Goal: Task Accomplishment & Management: Use online tool/utility

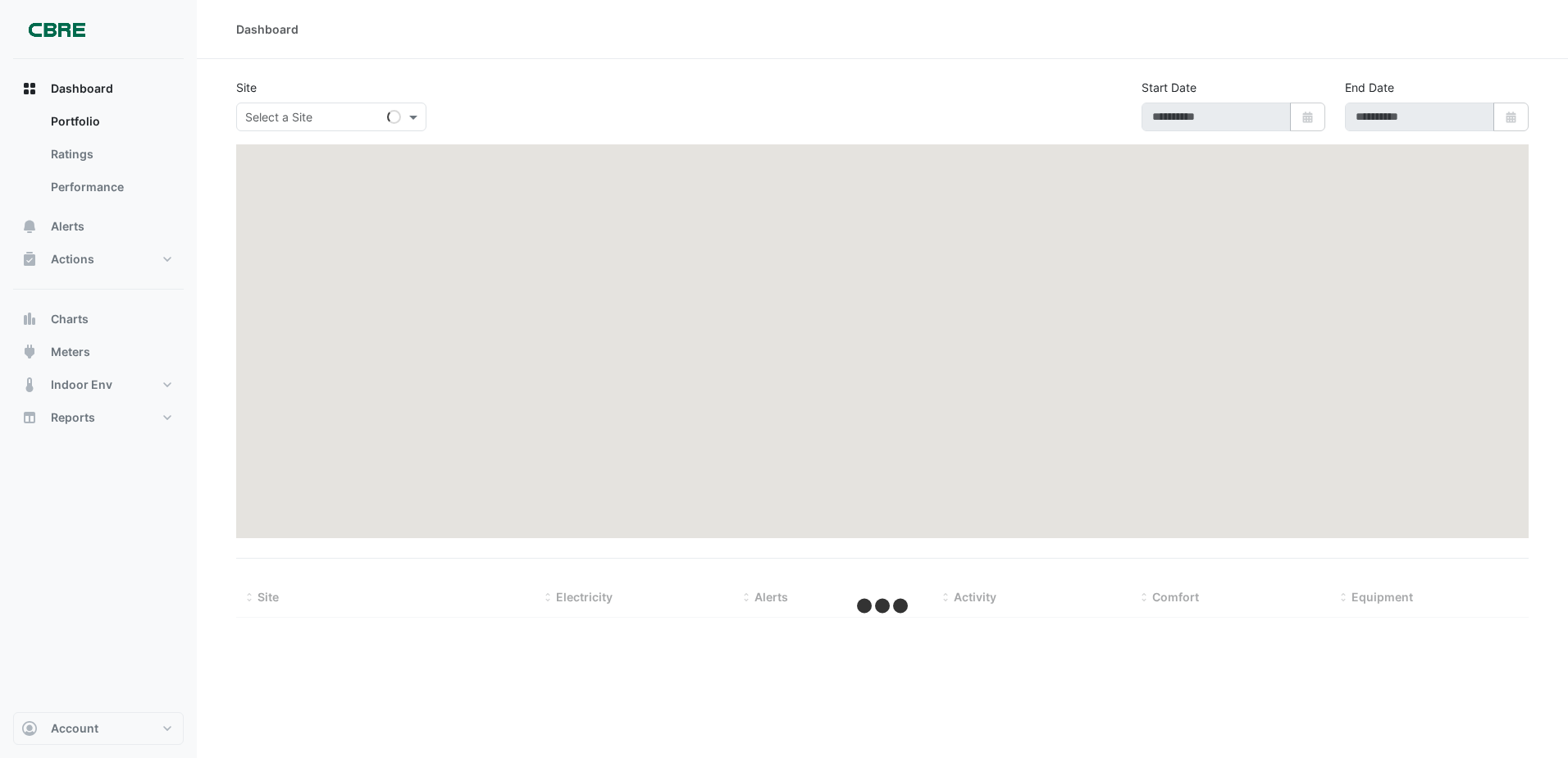
type input "**********"
select select "***"
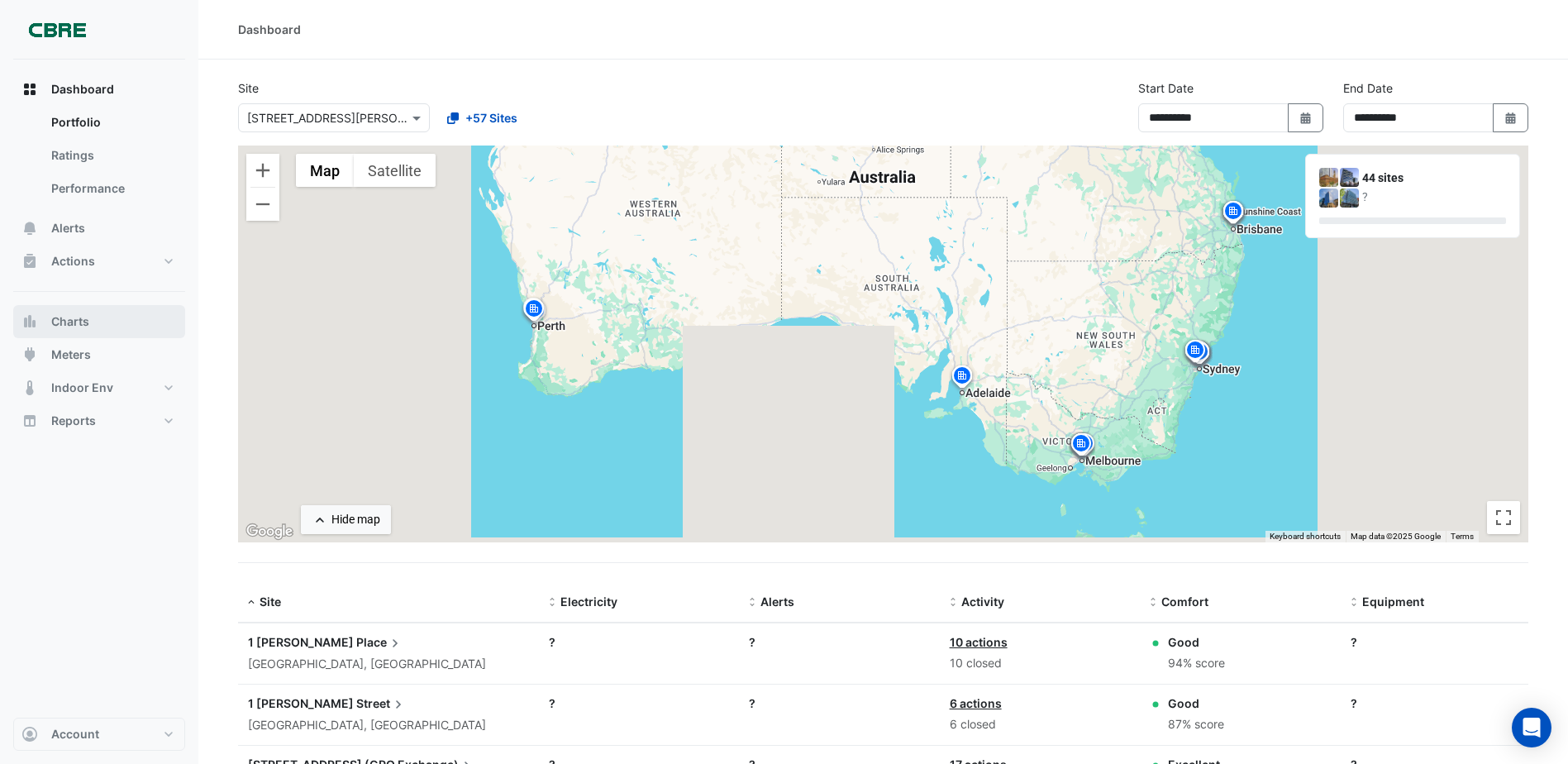
click at [83, 321] on span "Charts" at bounding box center [71, 321] width 38 height 17
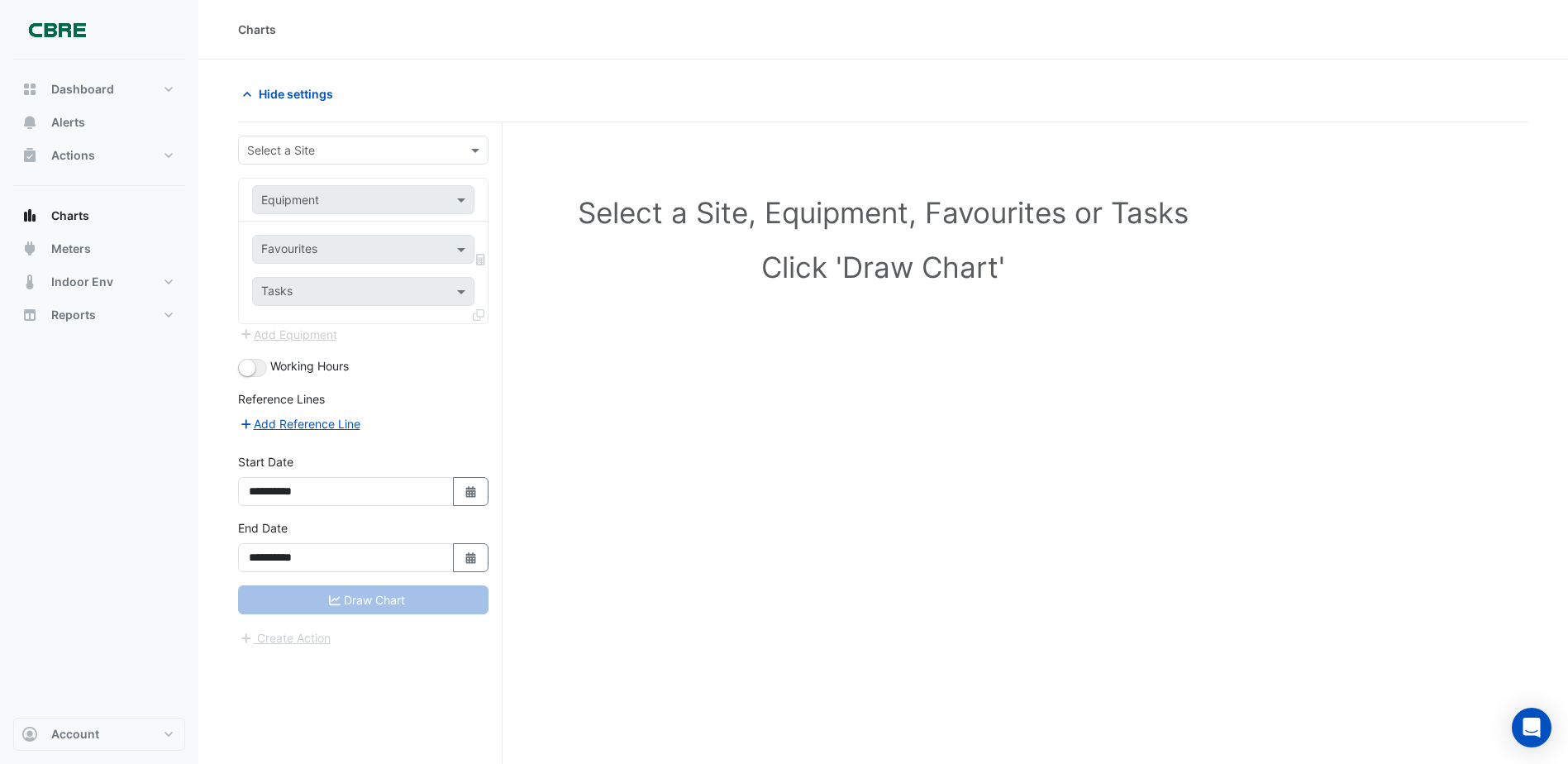
click at [374, 152] on input "text" at bounding box center [347, 150] width 199 height 17
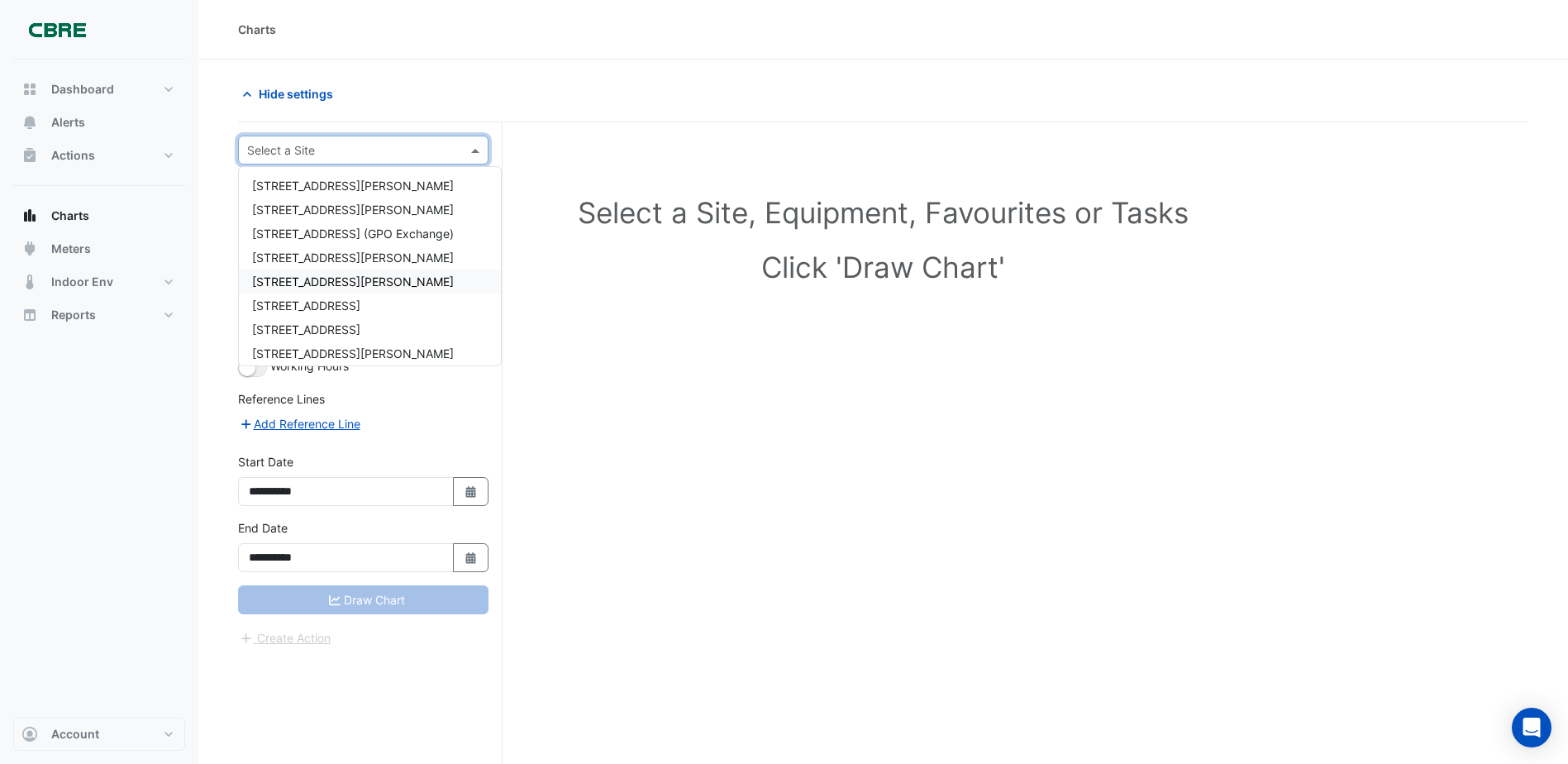
click at [308, 277] on span "[STREET_ADDRESS][PERSON_NAME]" at bounding box center [352, 282] width 202 height 14
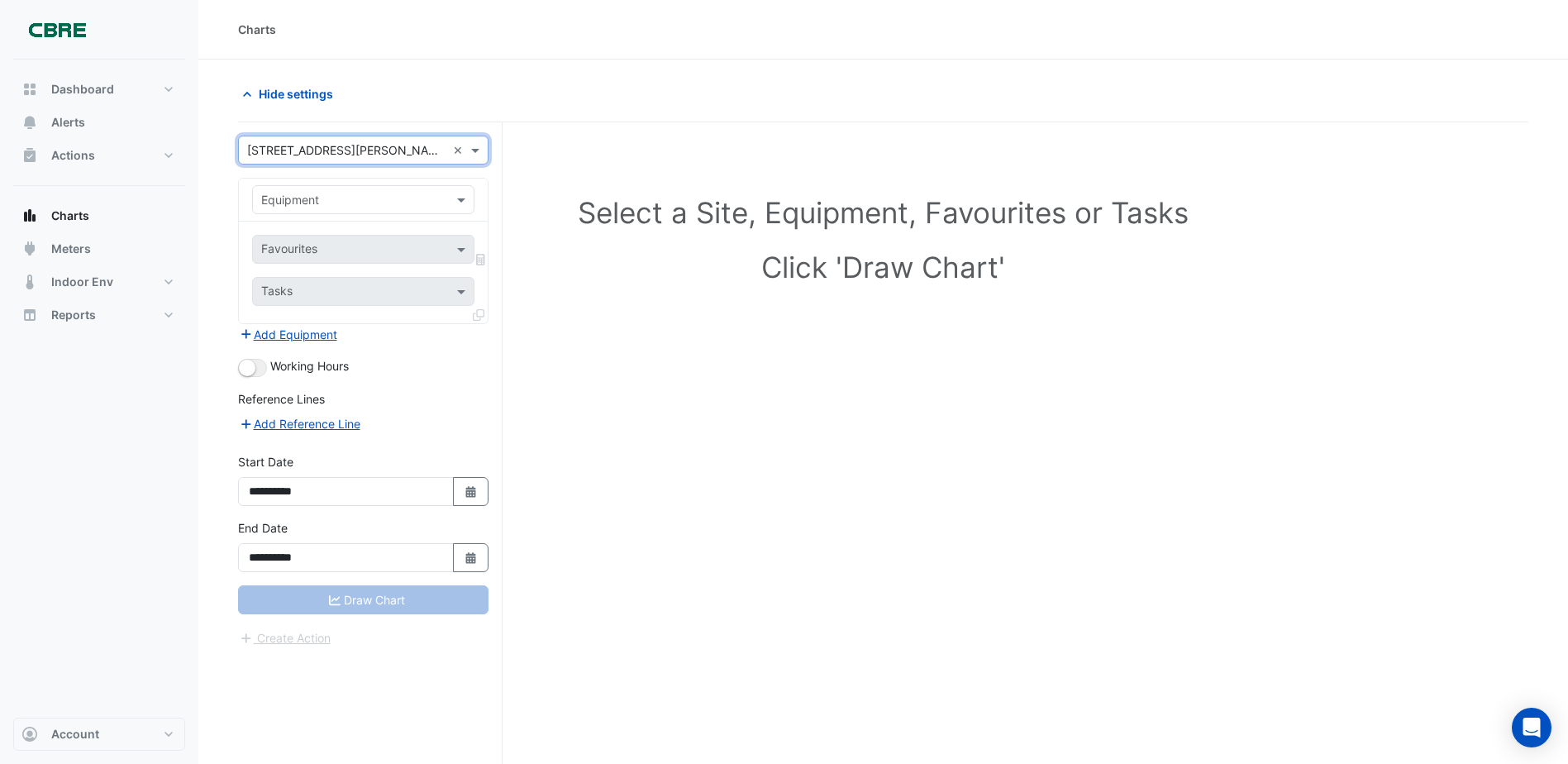
click at [347, 192] on input "text" at bounding box center [347, 200] width 171 height 17
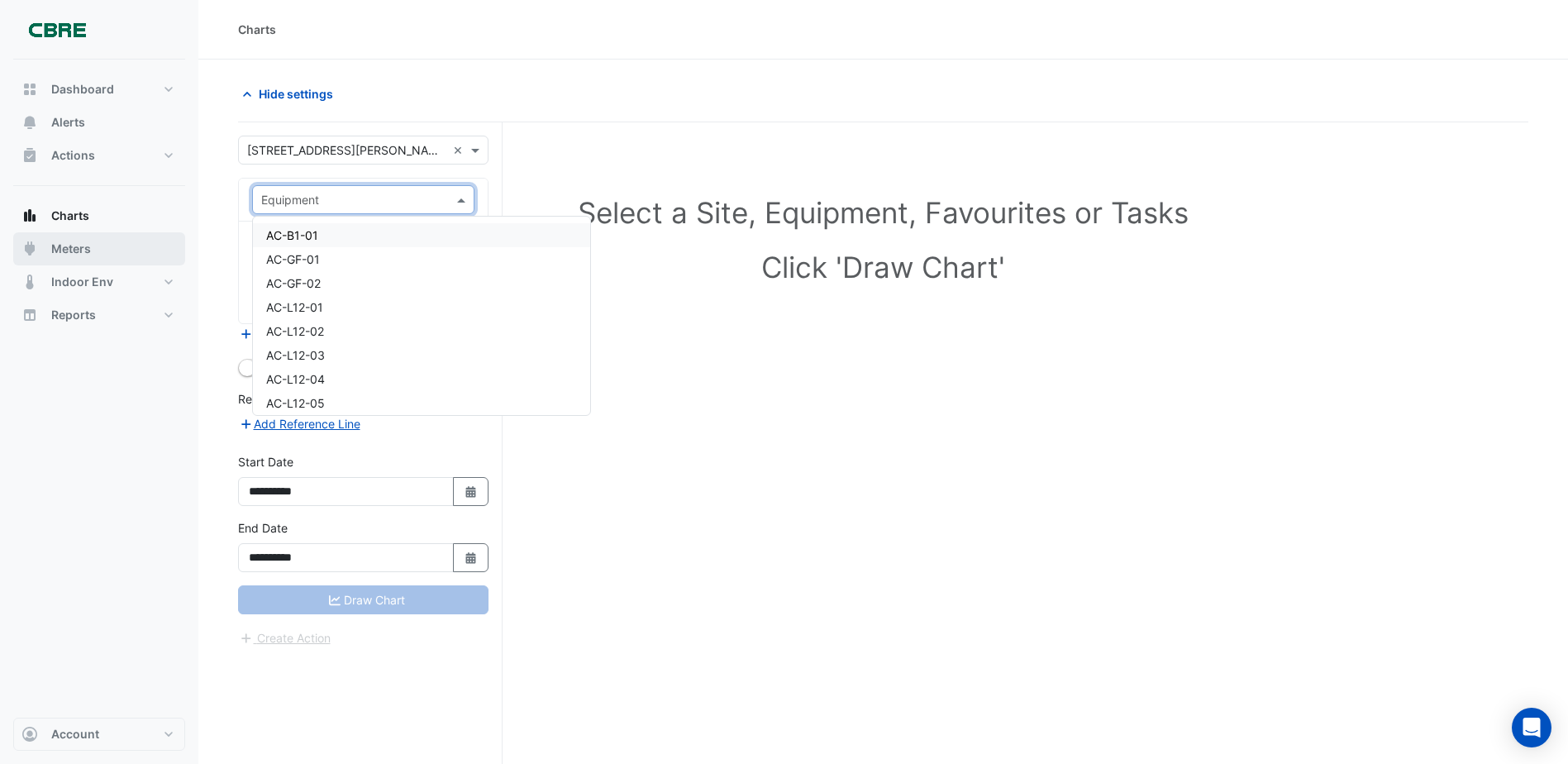
click at [91, 249] on button "Meters" at bounding box center [98, 249] width 172 height 33
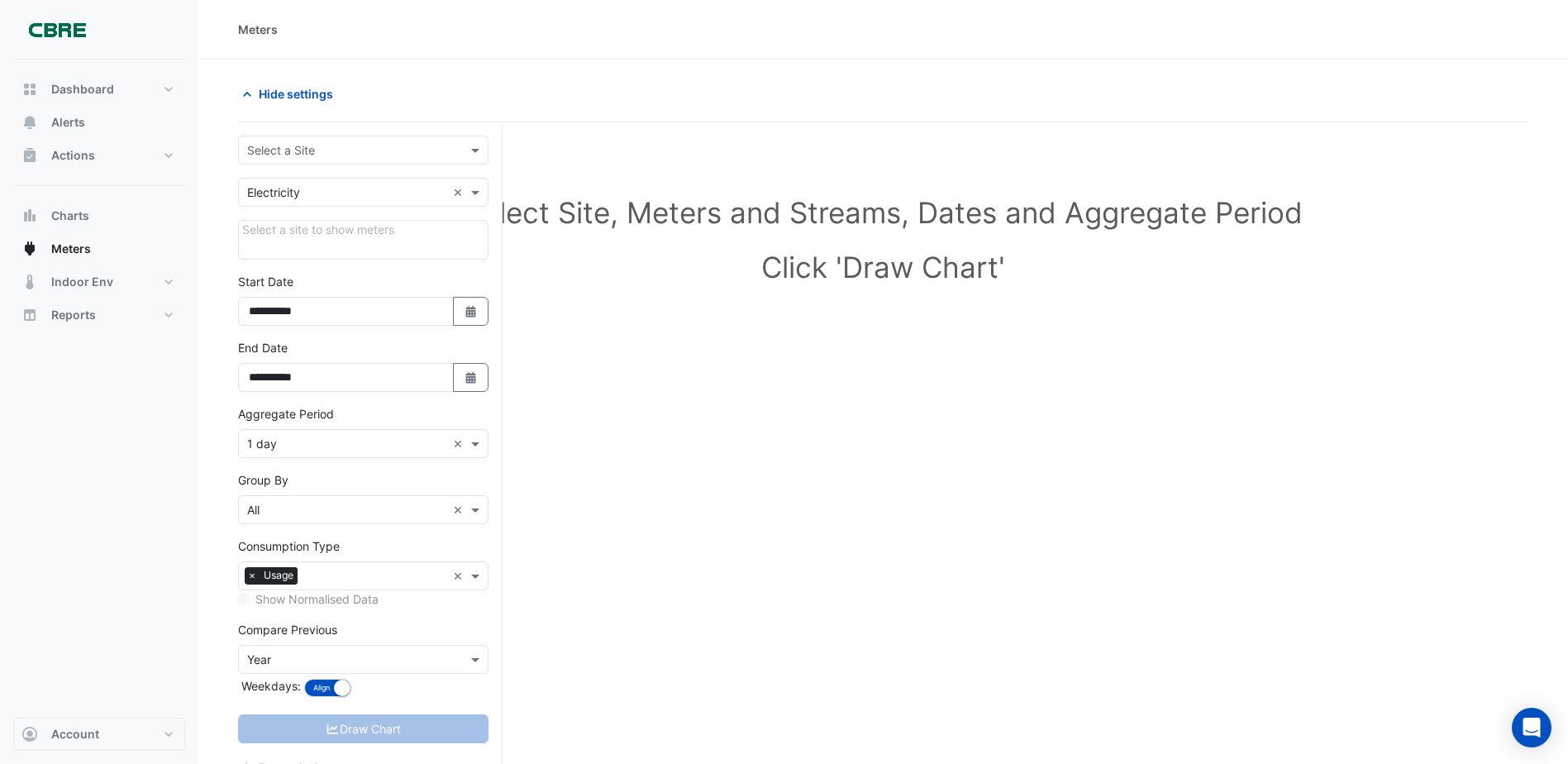
click at [312, 146] on input "text" at bounding box center [347, 150] width 199 height 17
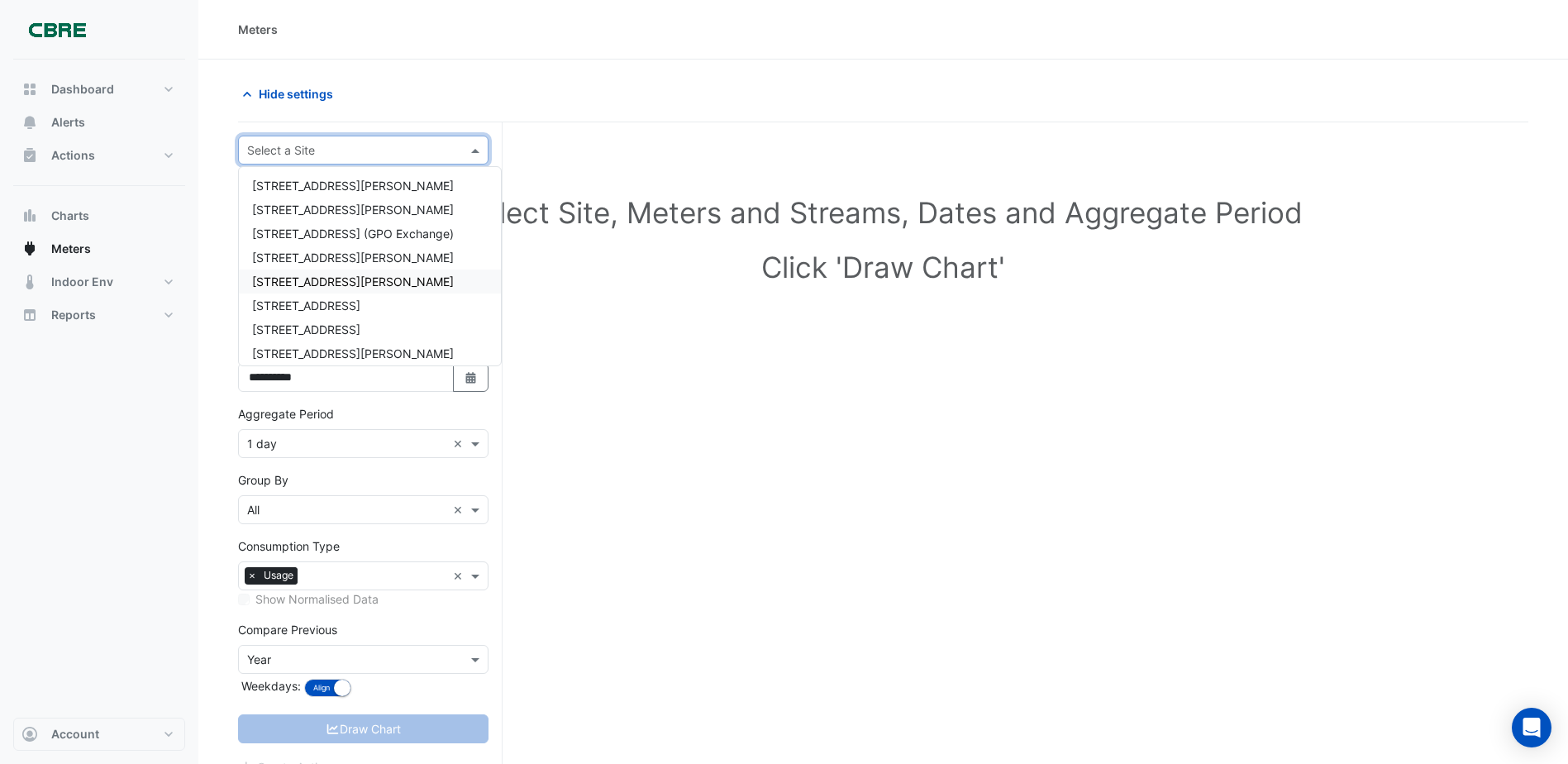
click at [281, 281] on span "[STREET_ADDRESS][PERSON_NAME]" at bounding box center [352, 282] width 202 height 14
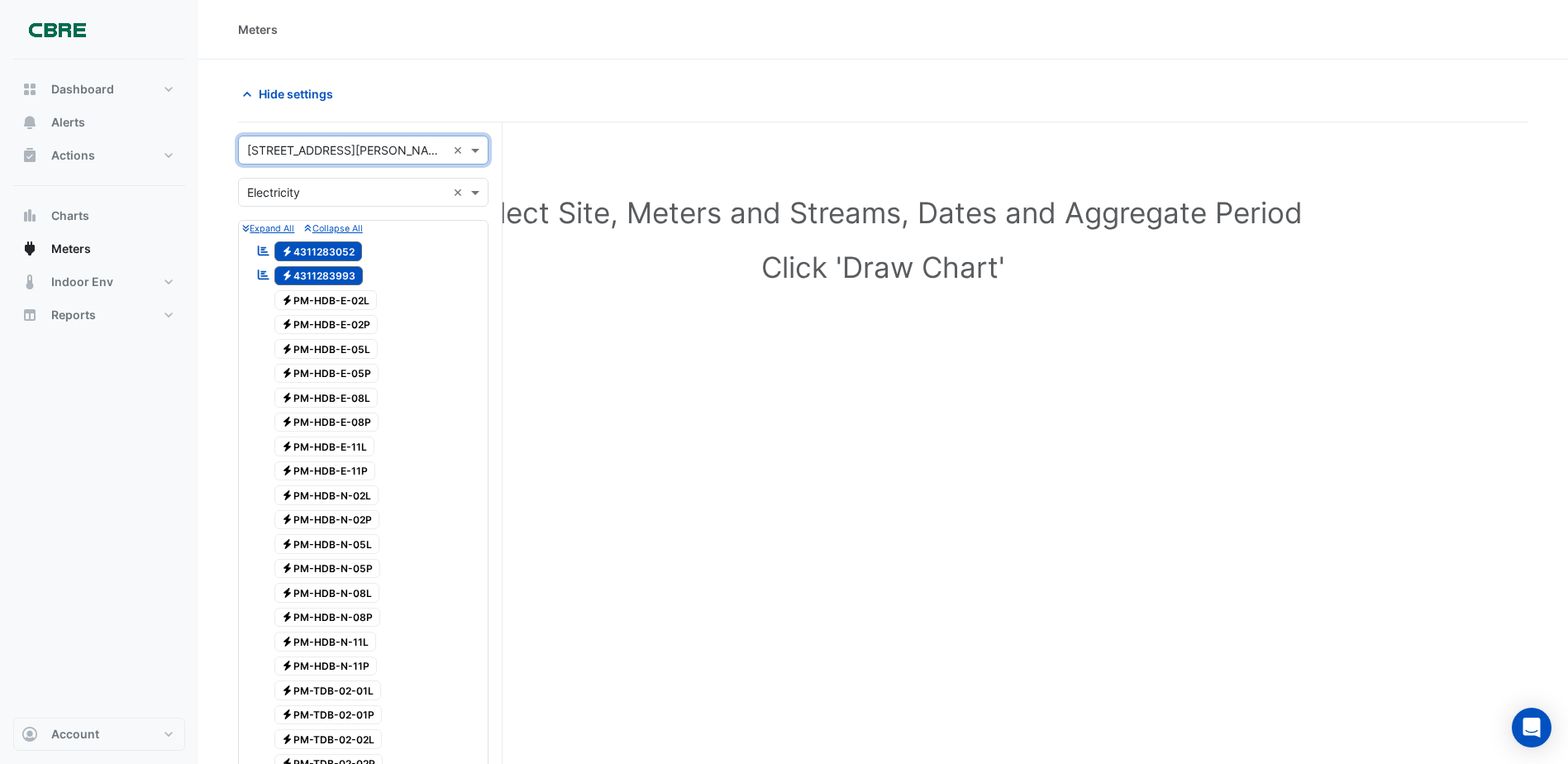
click at [338, 276] on span "Electricity 4311283993" at bounding box center [319, 277] width 89 height 20
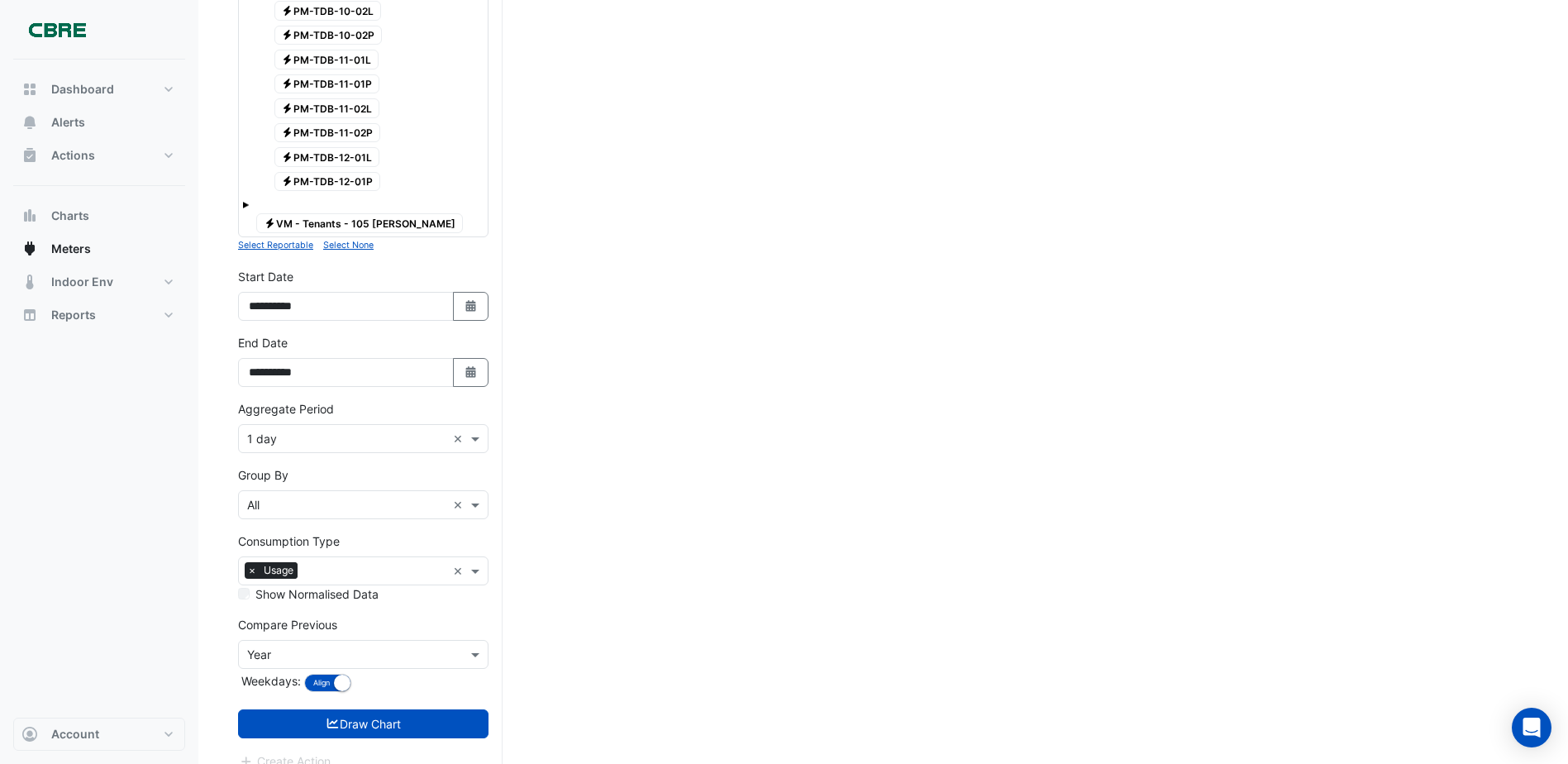
scroll to position [1511, 0]
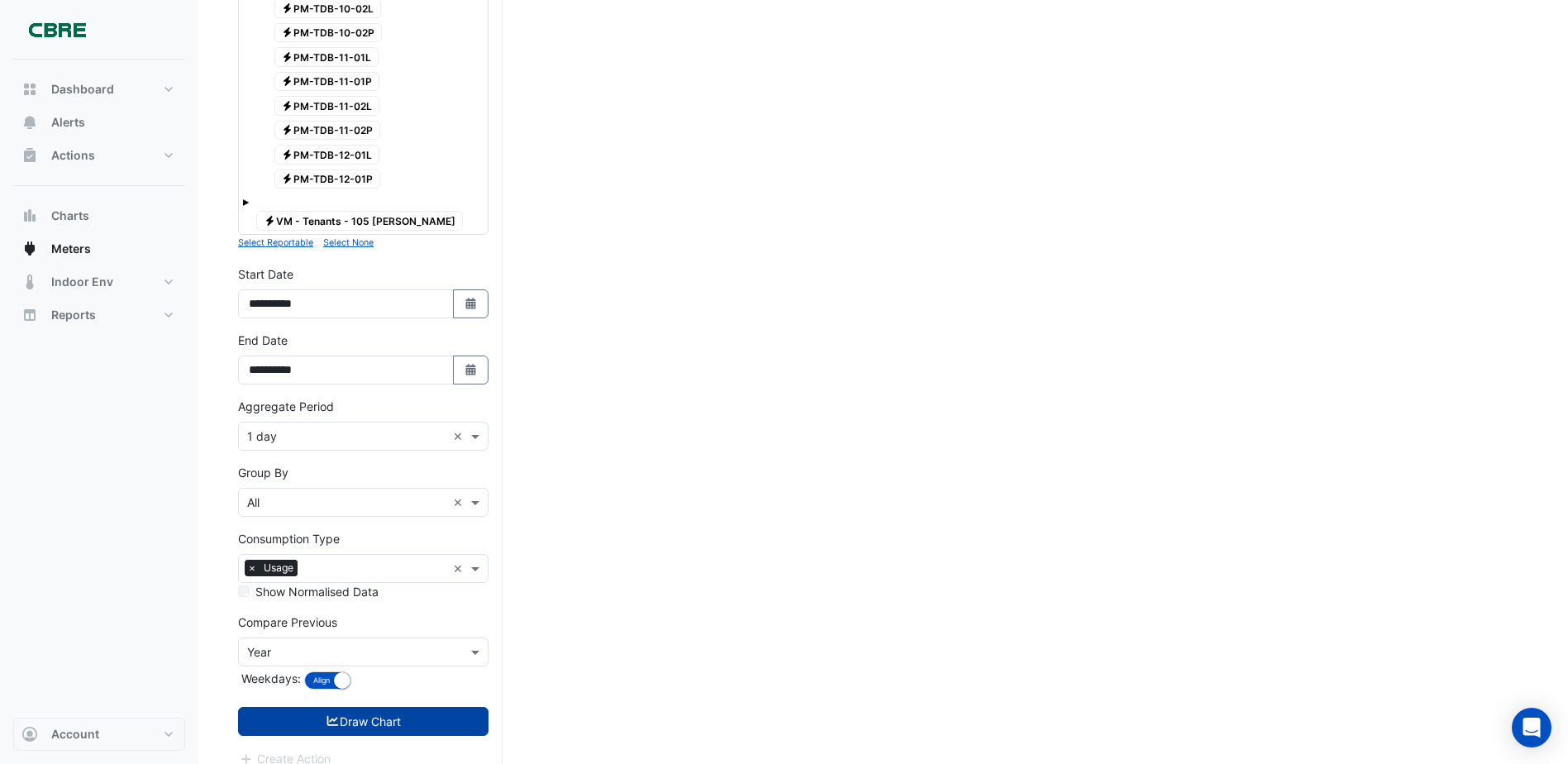
click at [354, 707] on button "Draw Chart" at bounding box center [363, 721] width 251 height 29
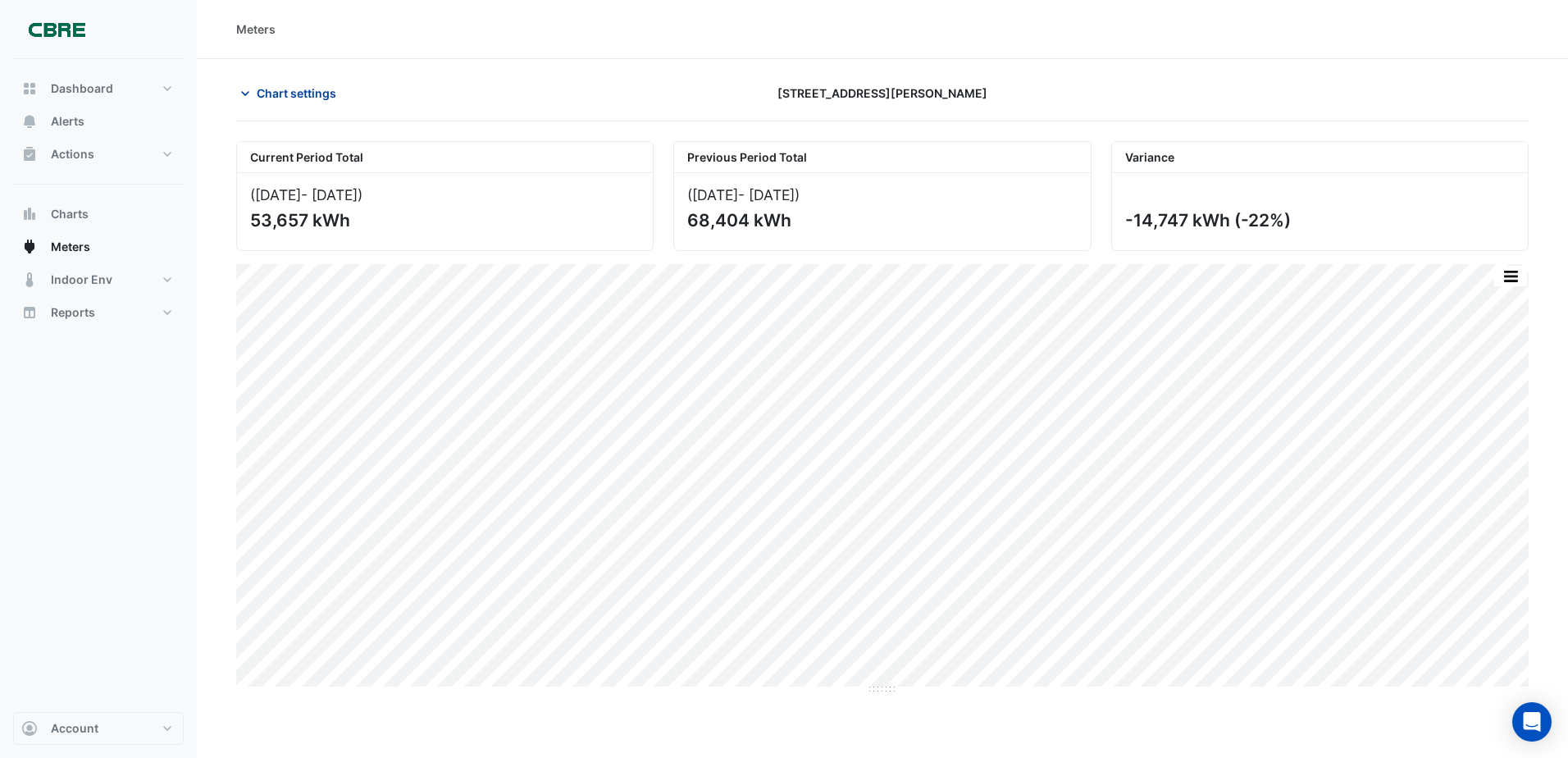
click at [245, 87] on icon "button" at bounding box center [245, 93] width 17 height 17
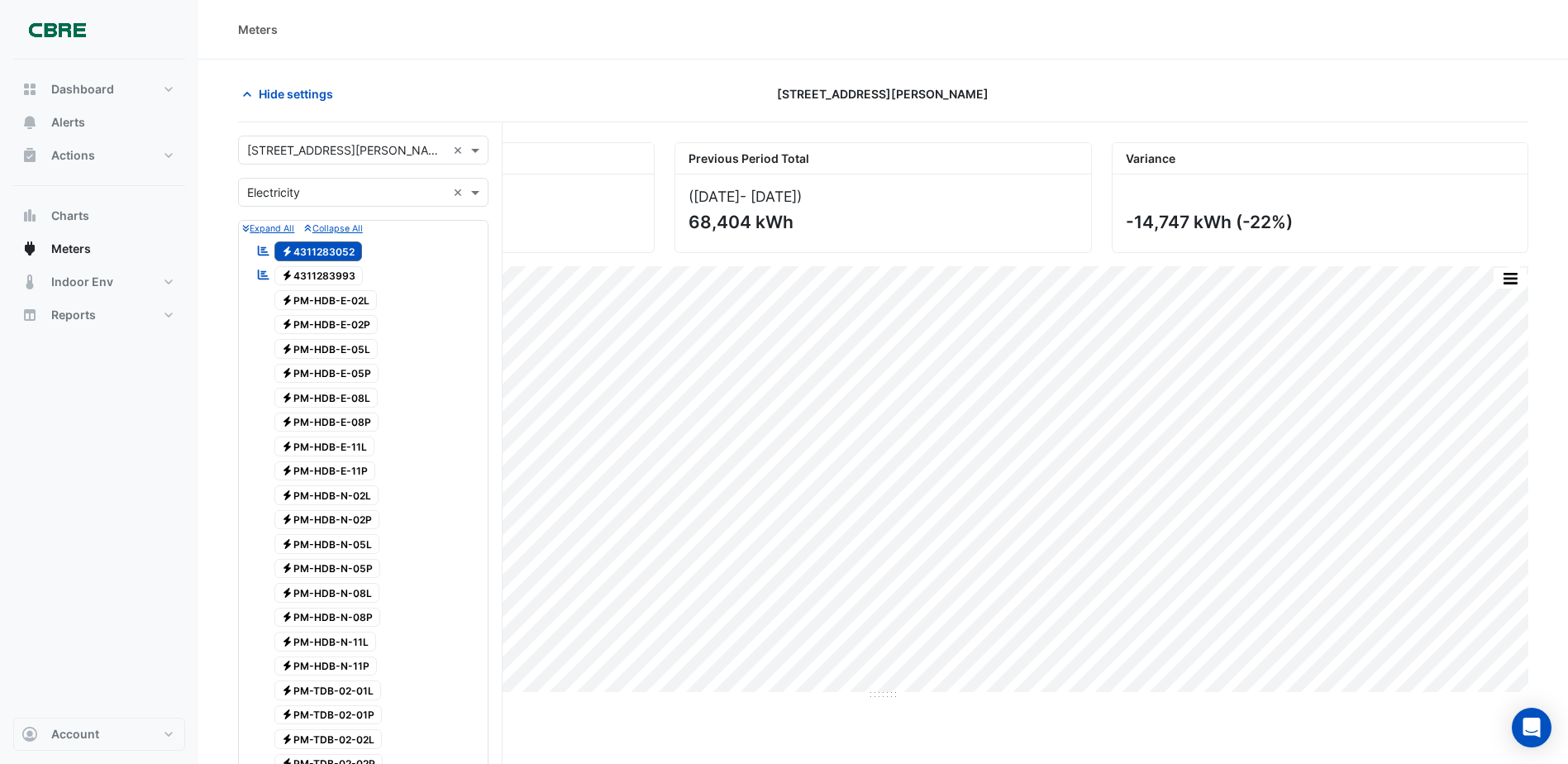
click at [320, 250] on span "Electricity 4311283052" at bounding box center [318, 252] width 88 height 20
click at [324, 272] on span "Electricity 4311283993" at bounding box center [319, 277] width 89 height 20
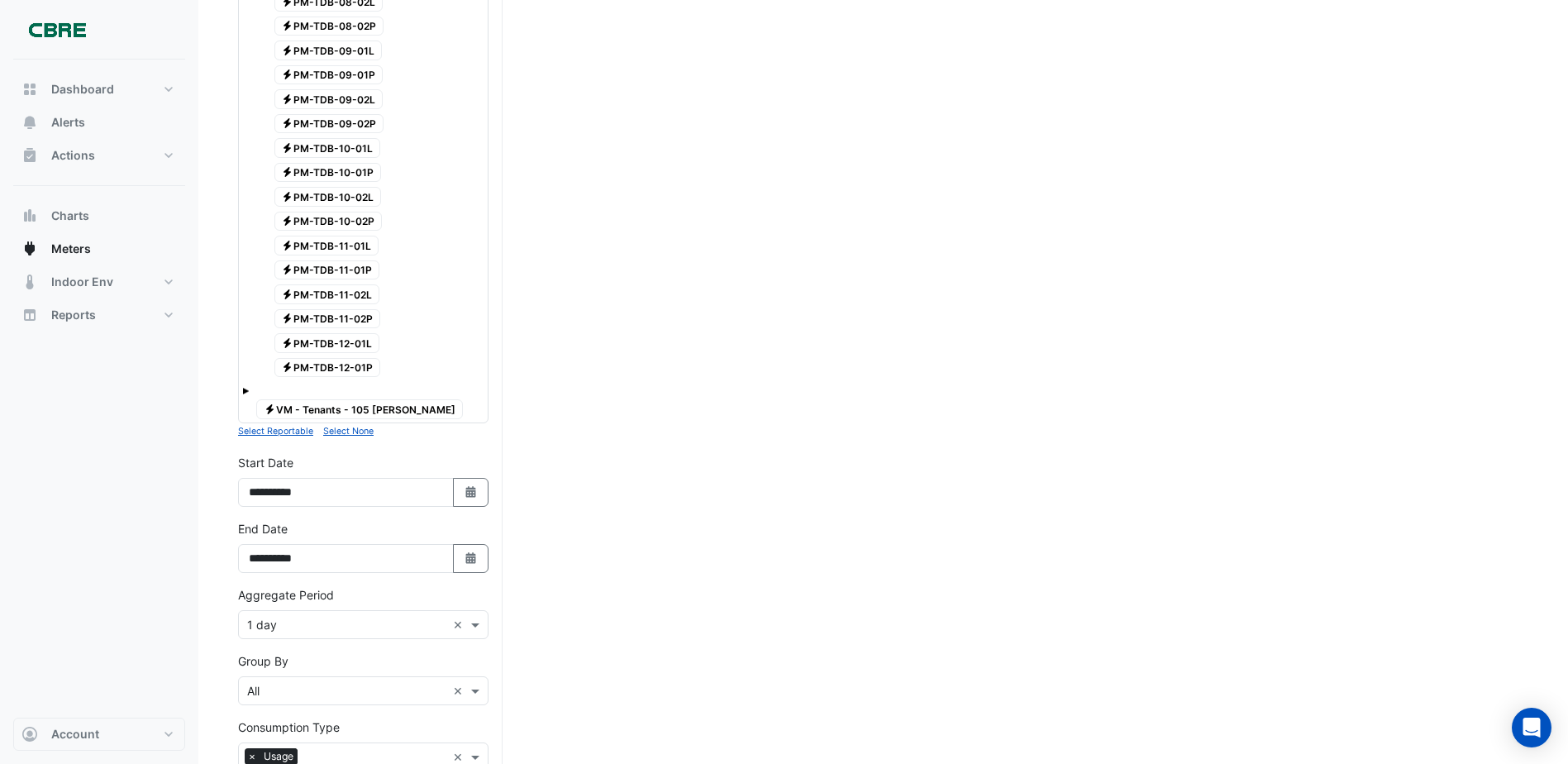
scroll to position [1511, 0]
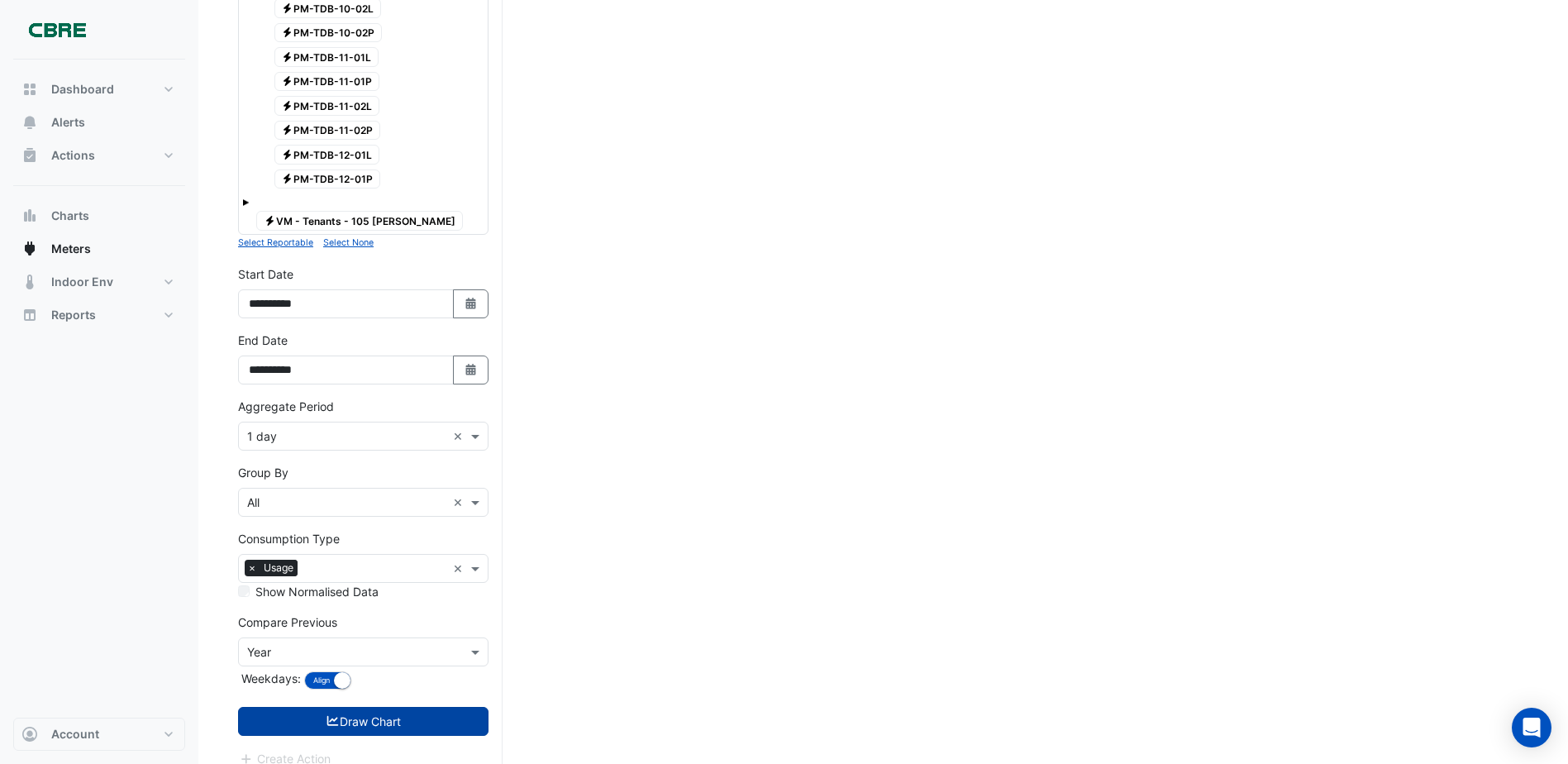
click at [384, 712] on button "Draw Chart" at bounding box center [363, 721] width 251 height 29
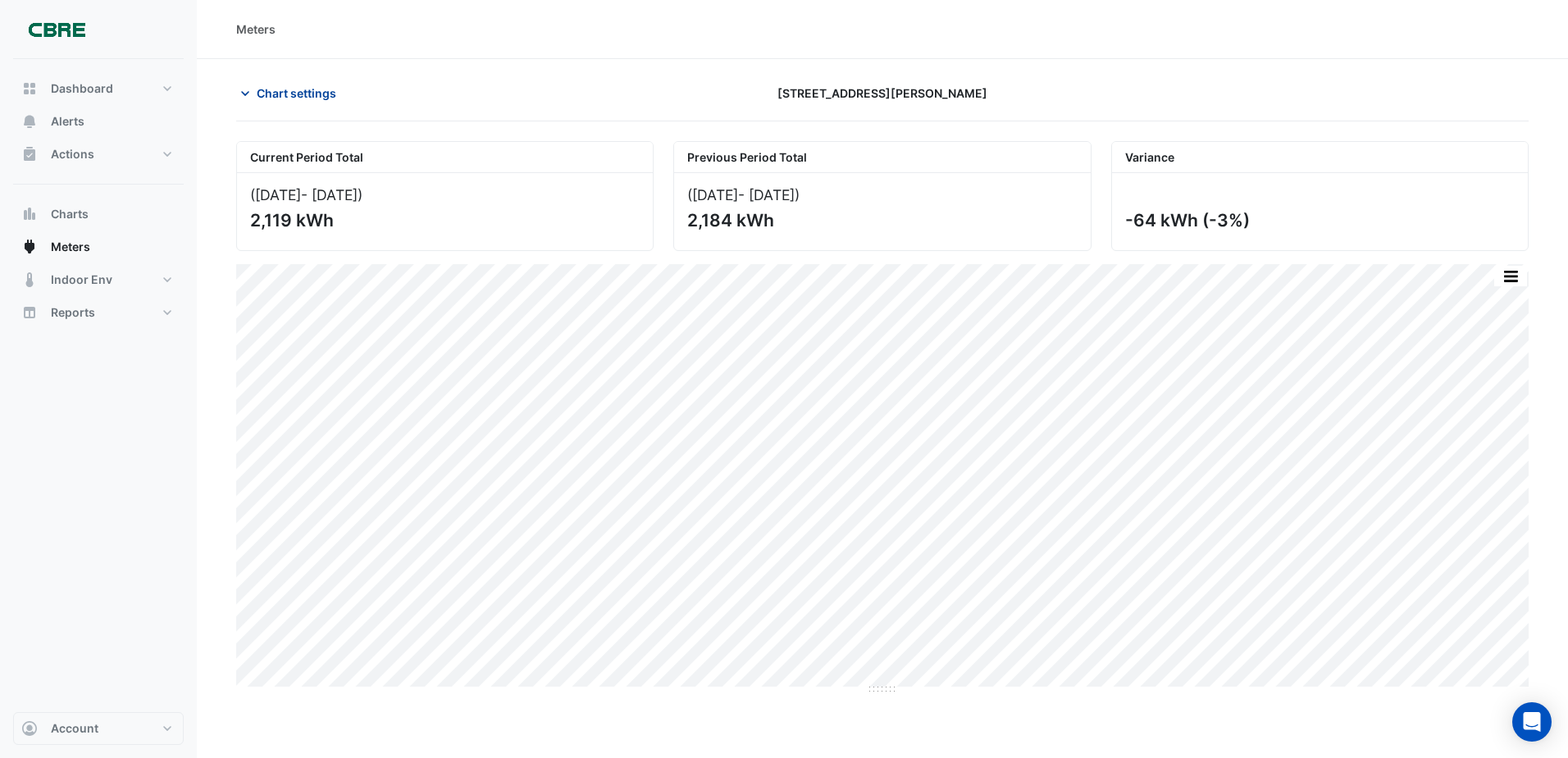
click at [269, 97] on span "Chart settings" at bounding box center [296, 93] width 80 height 17
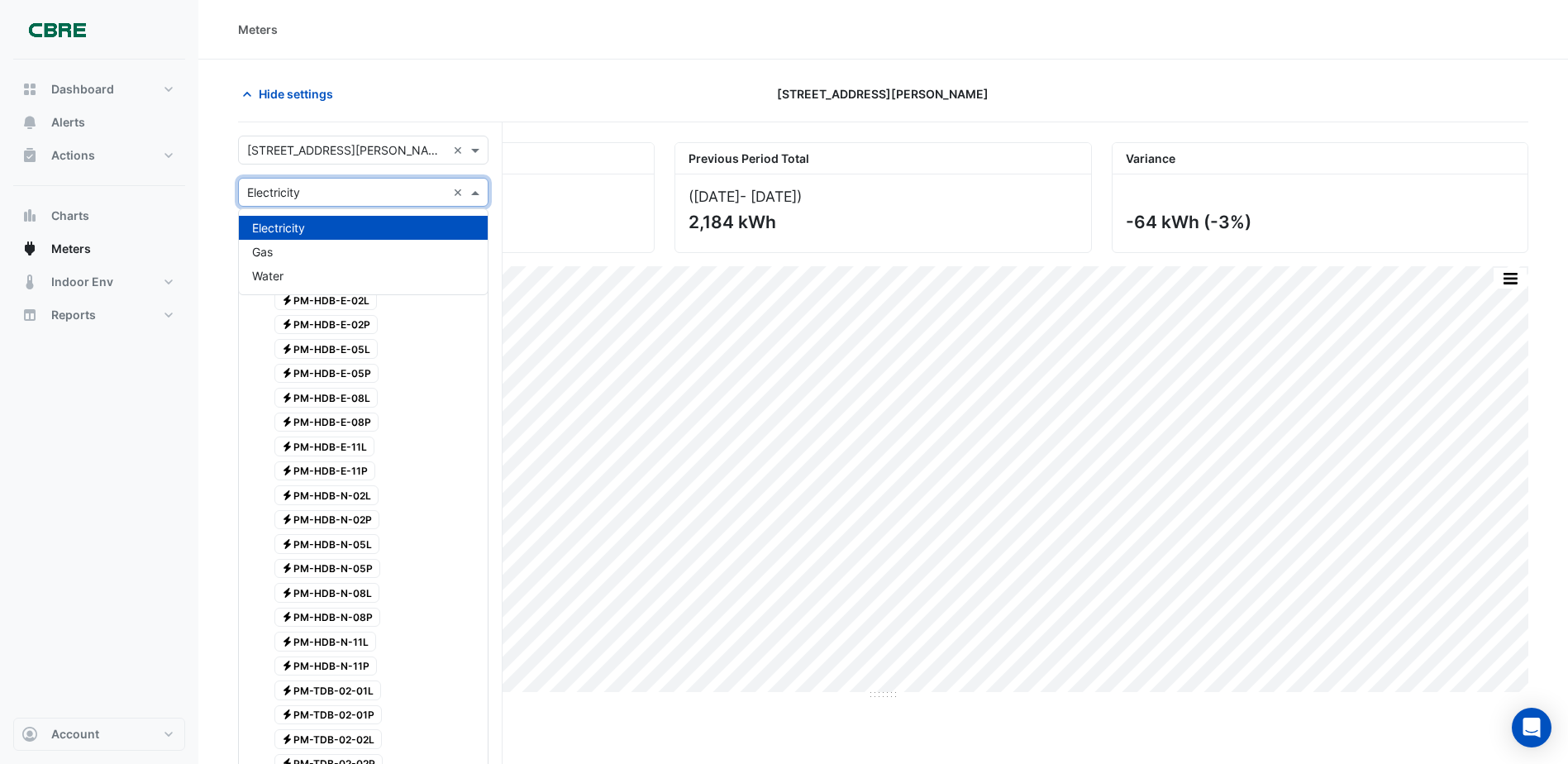
click at [337, 185] on input "text" at bounding box center [347, 192] width 199 height 17
click at [294, 273] on div "Water" at bounding box center [363, 276] width 249 height 24
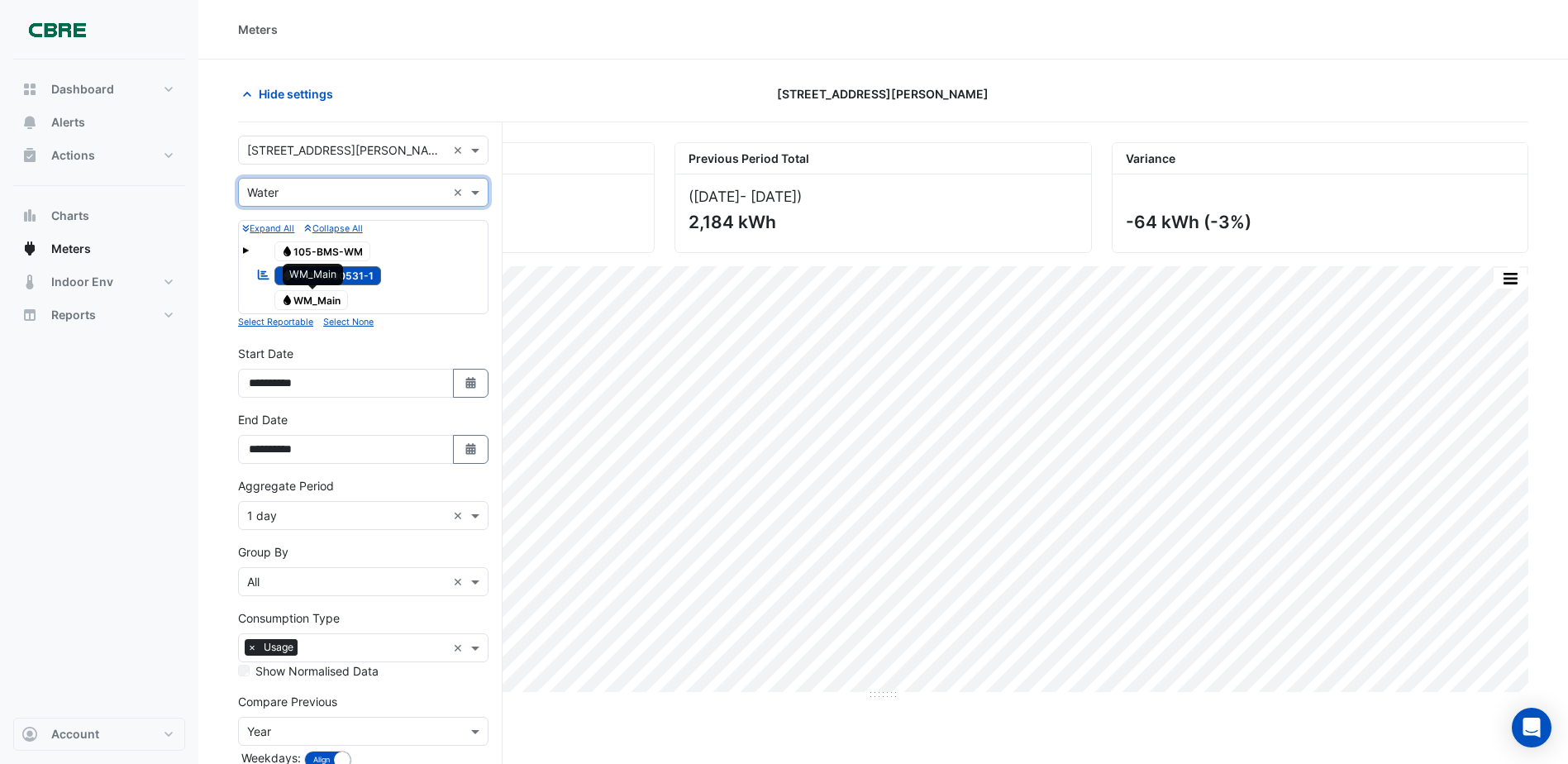
click at [330, 300] on span "Water WM_Main" at bounding box center [311, 300] width 75 height 20
click at [366, 274] on span "Water SWM0000531-1" at bounding box center [328, 277] width 107 height 20
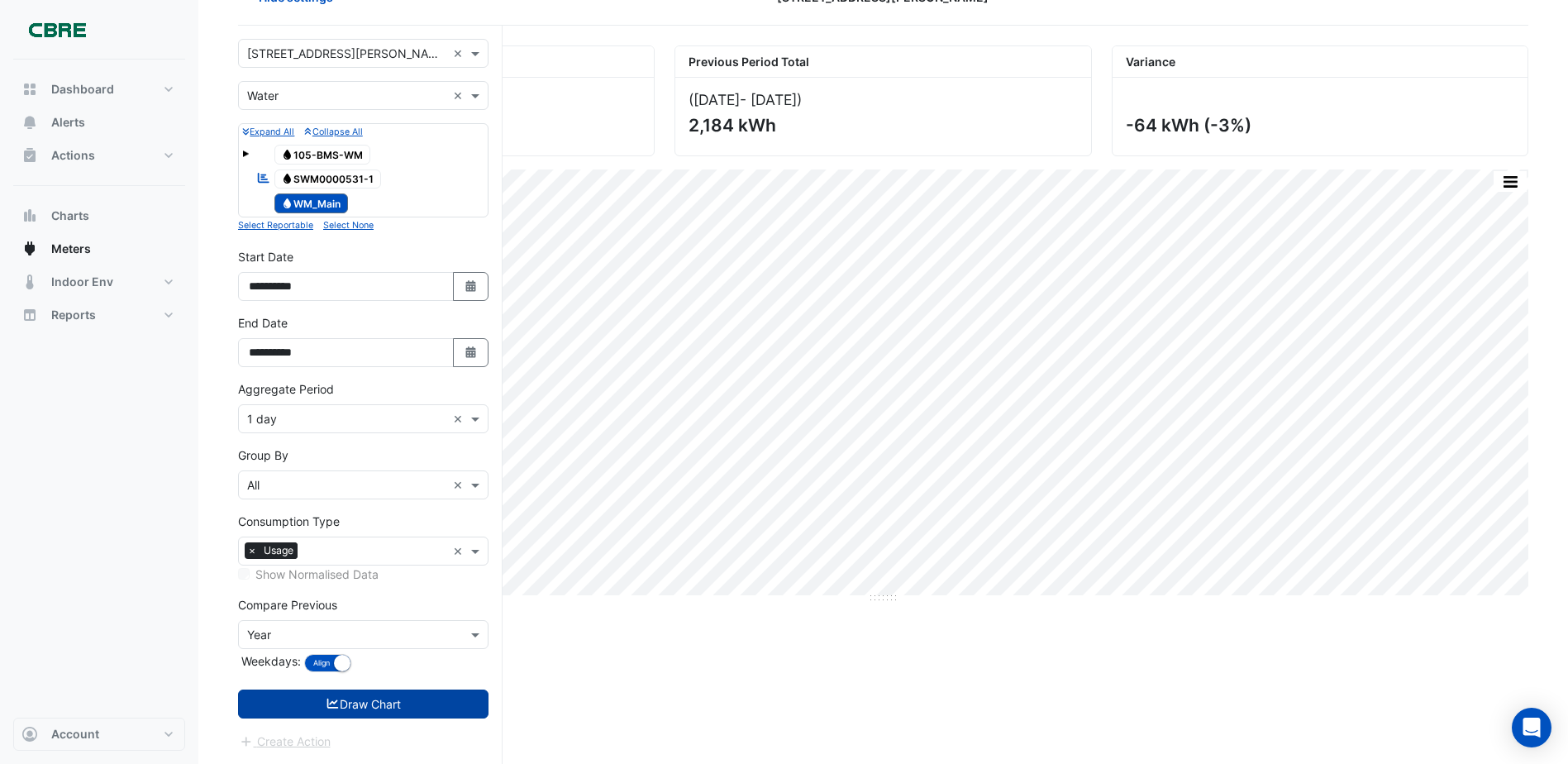
click at [393, 704] on button "Draw Chart" at bounding box center [363, 703] width 251 height 29
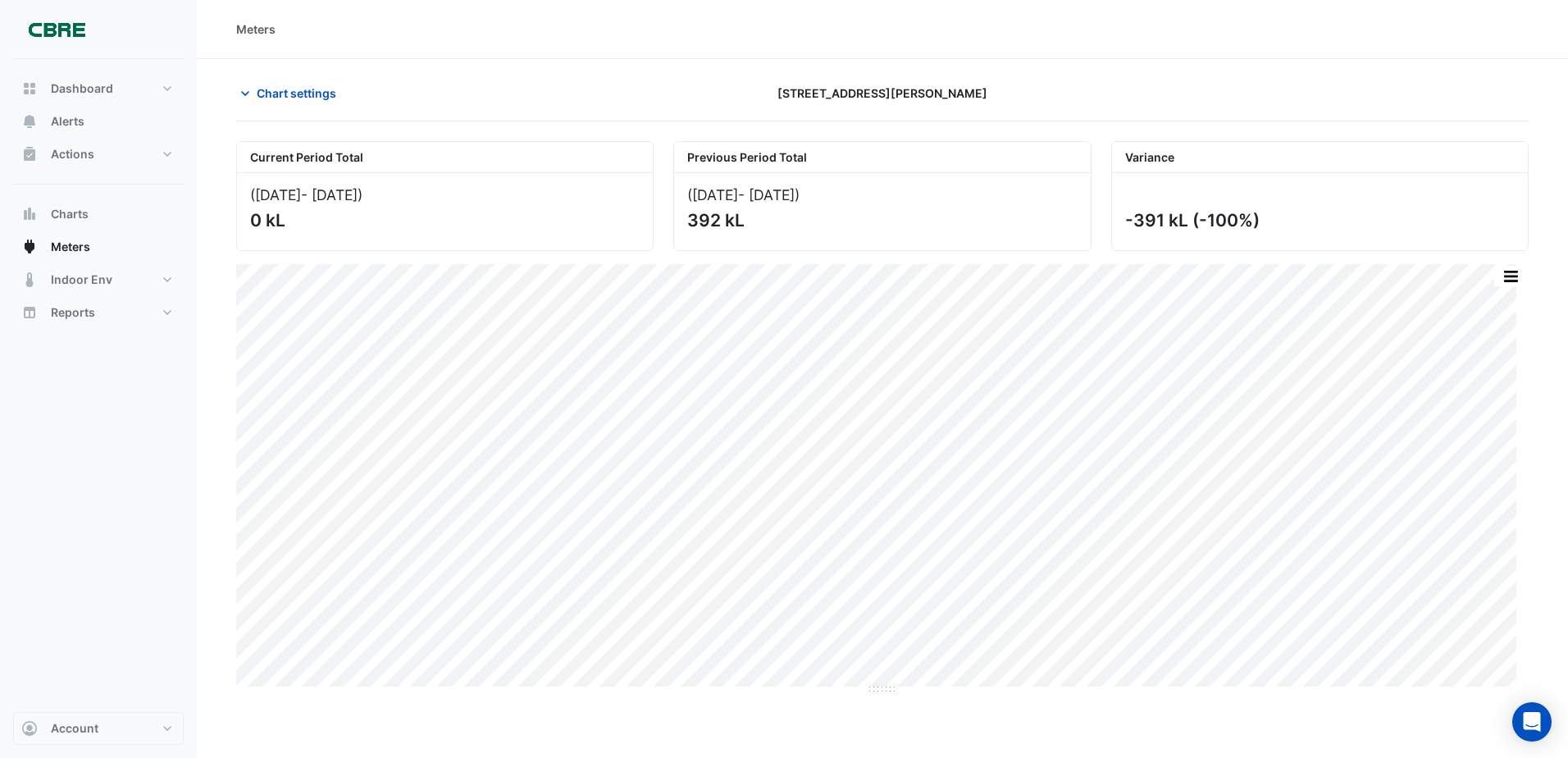
click at [121, 416] on div "Dashboard Portfolio Ratings Performance Alerts Actions Site Manager Charts" at bounding box center [98, 386] width 171 height 653
click at [187, 420] on nav "Dashboard Portfolio Ratings Performance Alerts Actions Site Manager Charts" at bounding box center [98, 379] width 196 height 758
click at [299, 89] on span "Chart settings" at bounding box center [296, 93] width 80 height 17
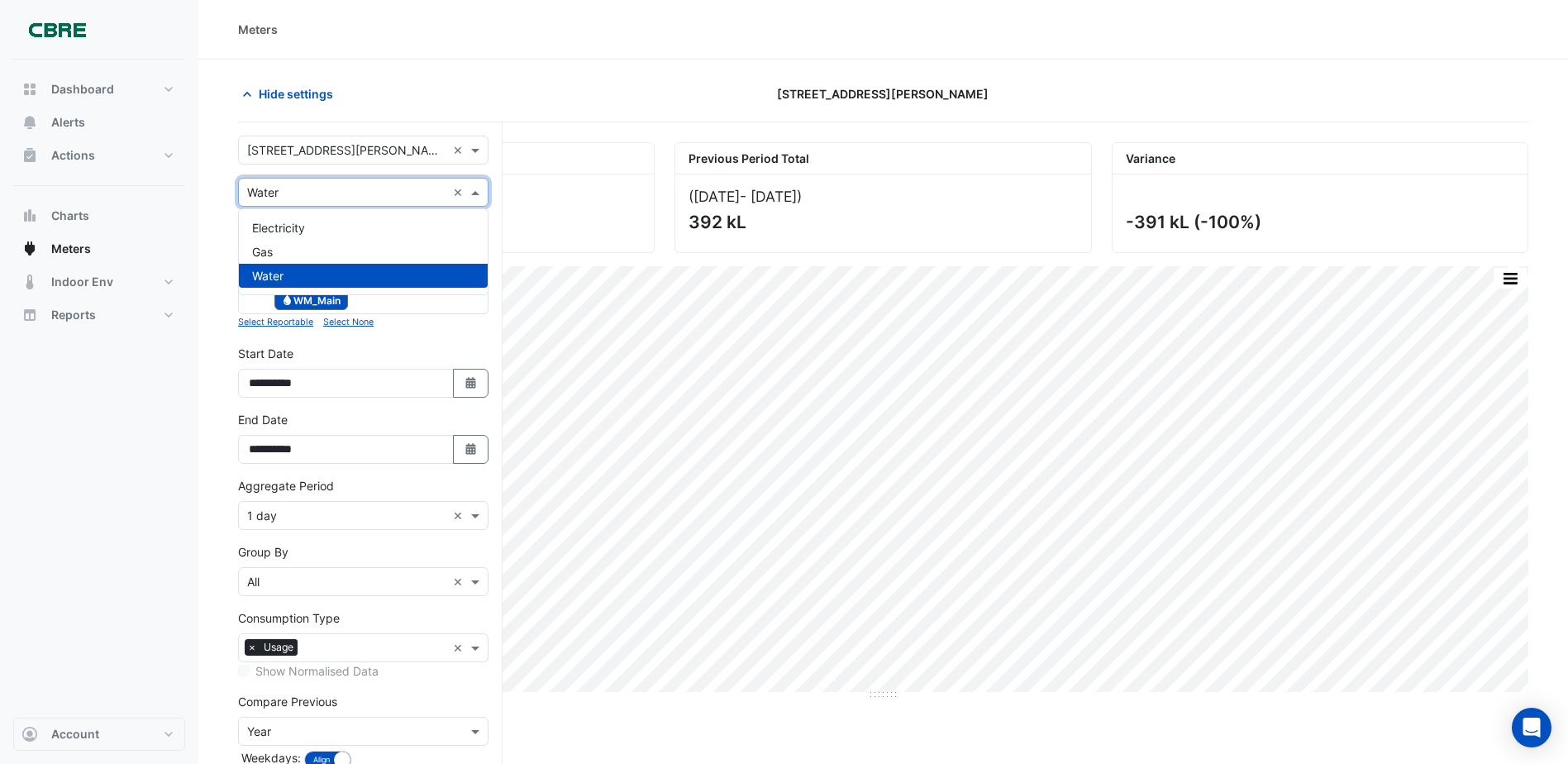
click at [302, 188] on input "text" at bounding box center [347, 192] width 199 height 17
click at [298, 247] on div "Gas" at bounding box center [363, 252] width 249 height 24
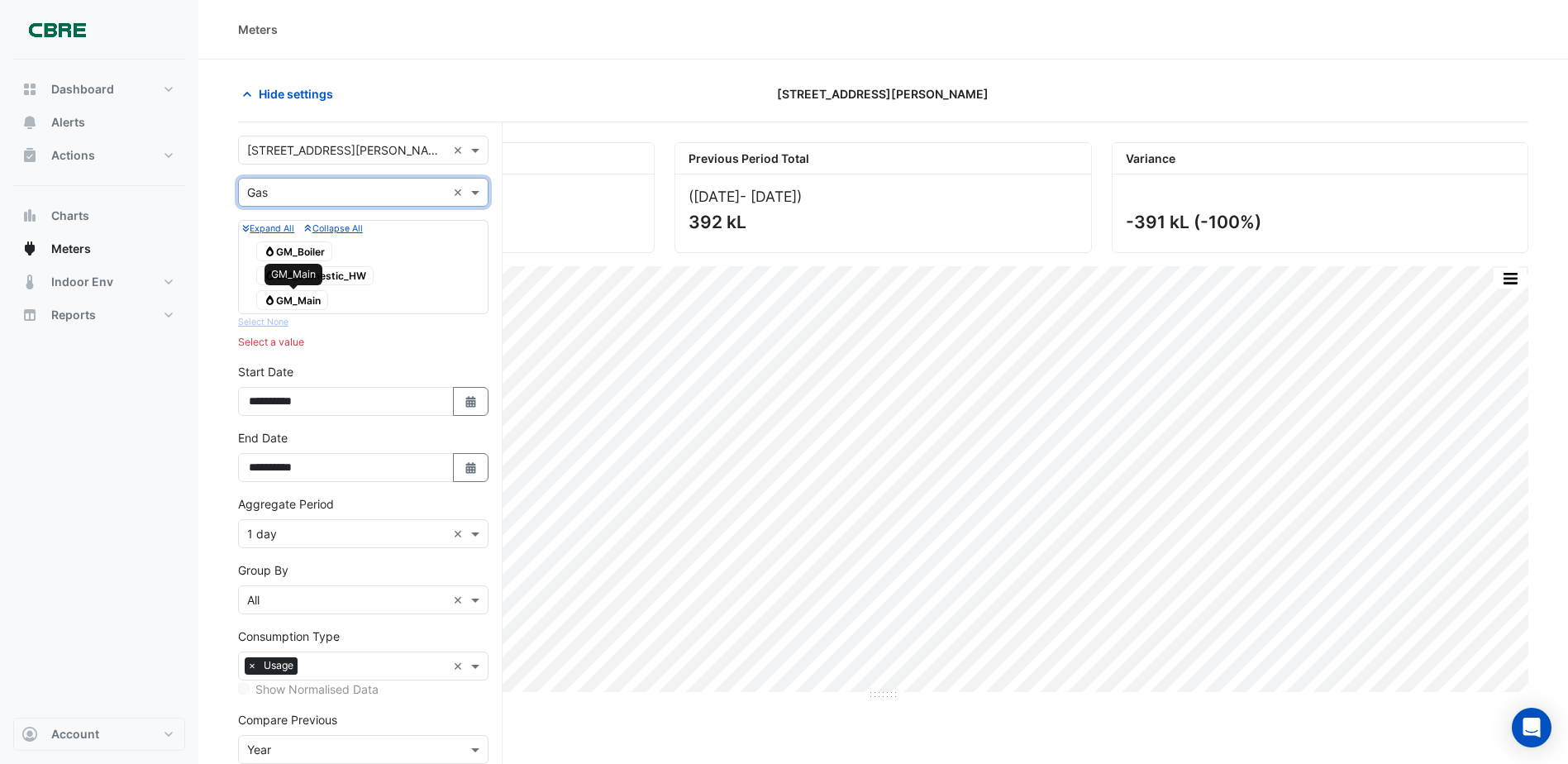
click at [303, 296] on span "Gas GM_Main" at bounding box center [292, 300] width 72 height 20
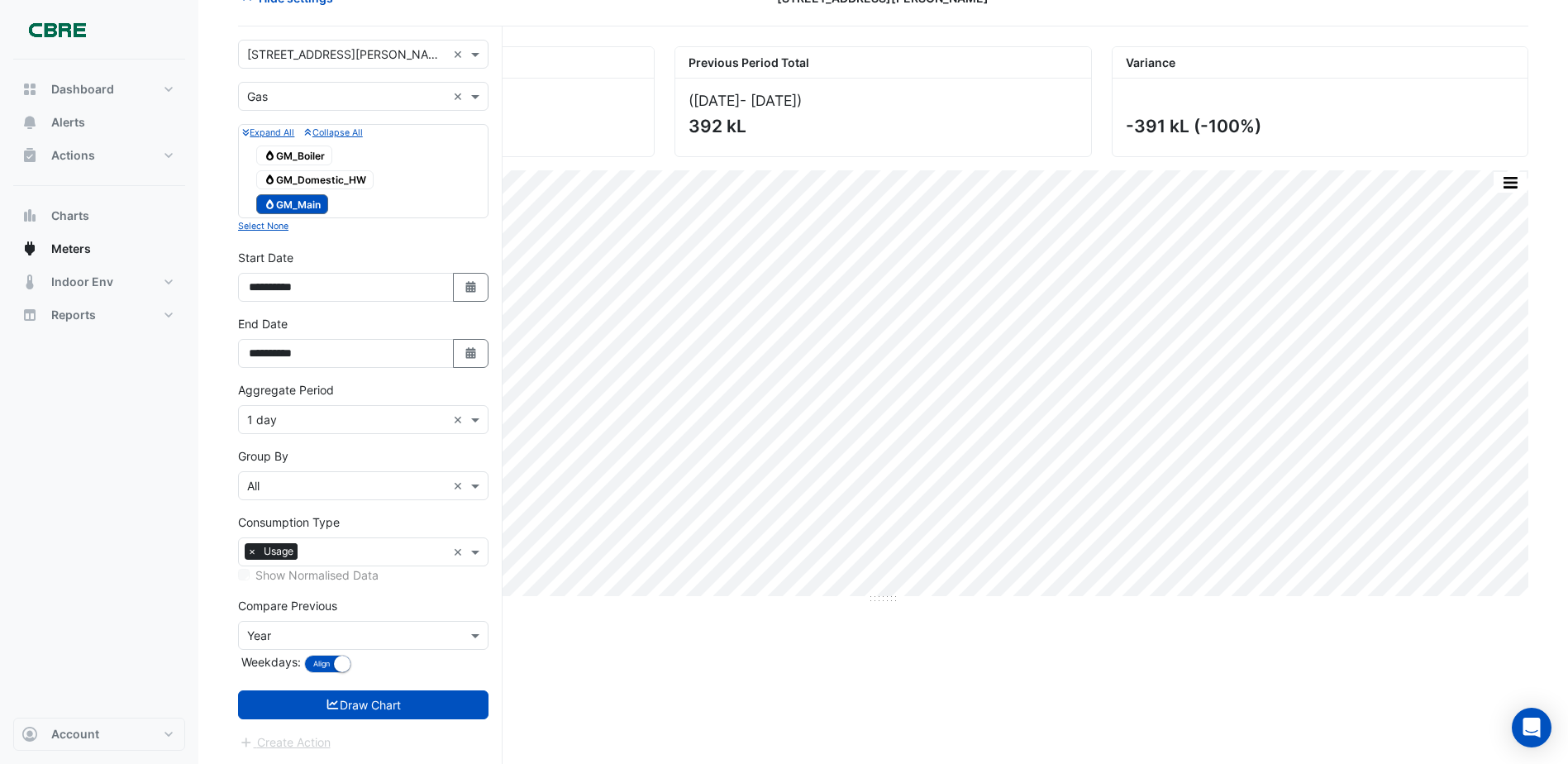
scroll to position [96, 0]
click at [412, 702] on button "Draw Chart" at bounding box center [363, 703] width 251 height 29
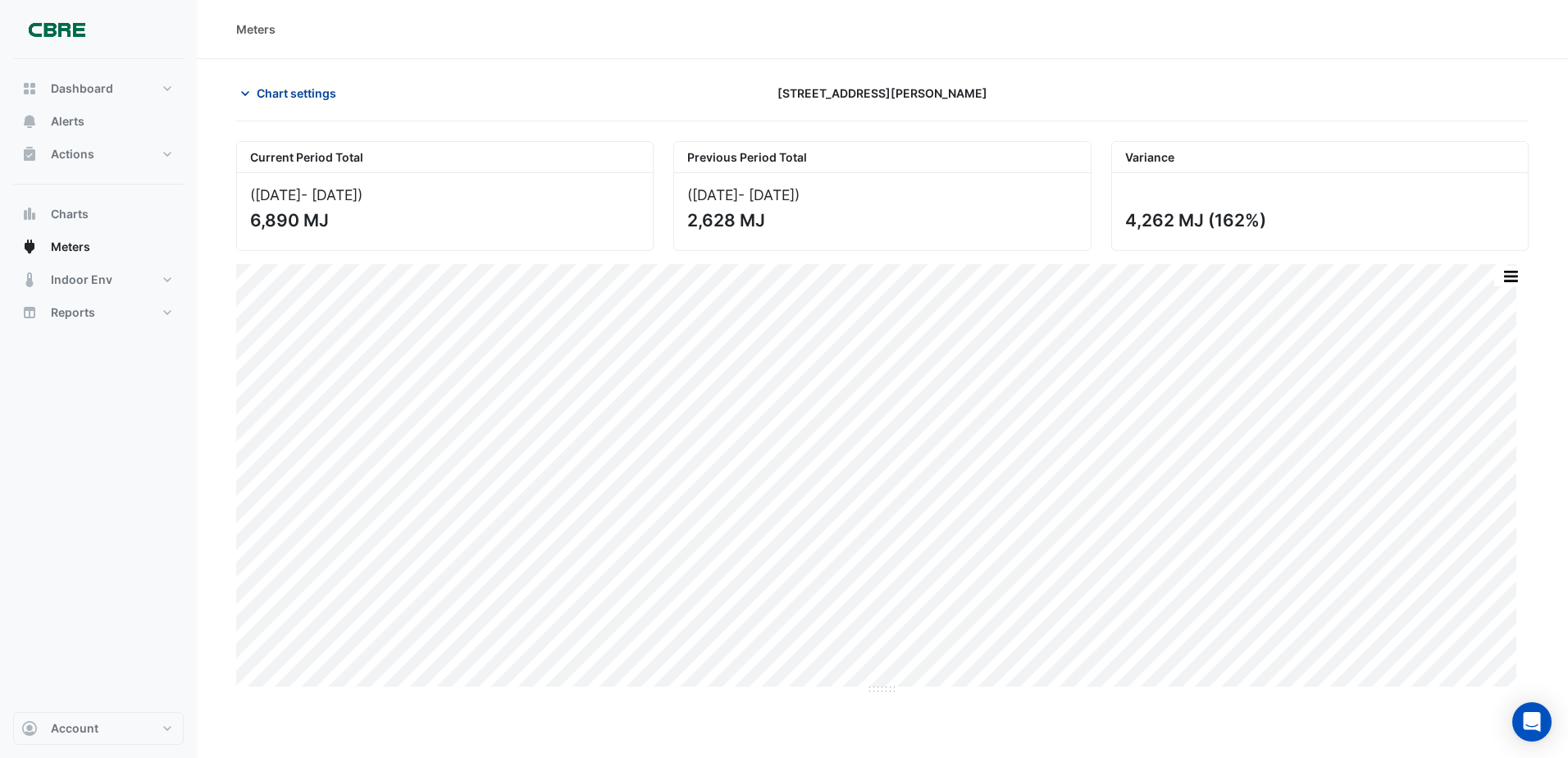
click at [284, 90] on span "Chart settings" at bounding box center [296, 93] width 80 height 17
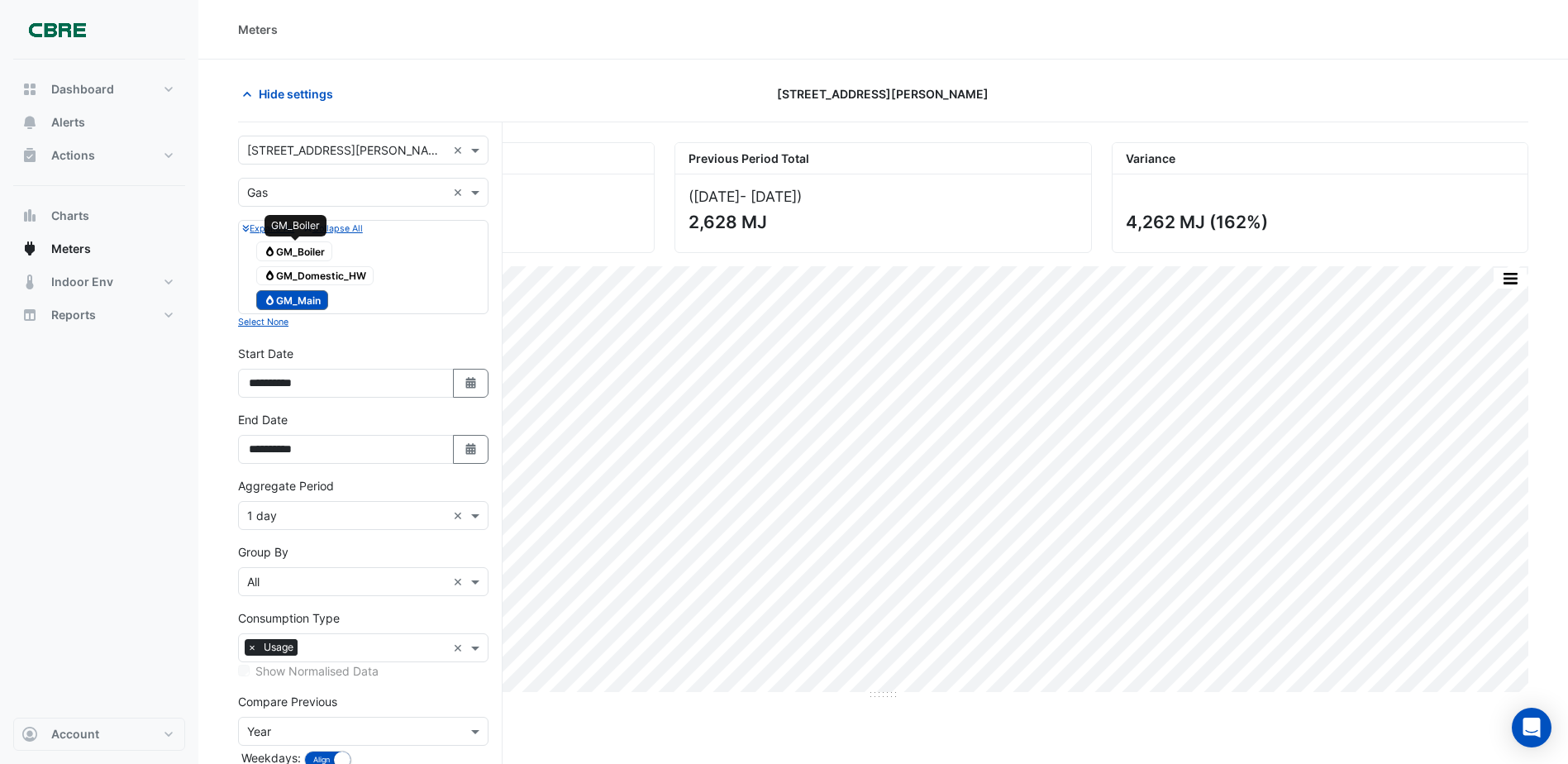
click at [314, 250] on span "Gas GM_Boiler" at bounding box center [294, 252] width 76 height 20
click at [315, 303] on span "Gas GM_Main" at bounding box center [292, 300] width 72 height 20
click at [342, 276] on span "Gas GM_Domestic_HW" at bounding box center [315, 277] width 117 height 20
click at [301, 301] on span "Gas GM_Main" at bounding box center [292, 300] width 72 height 20
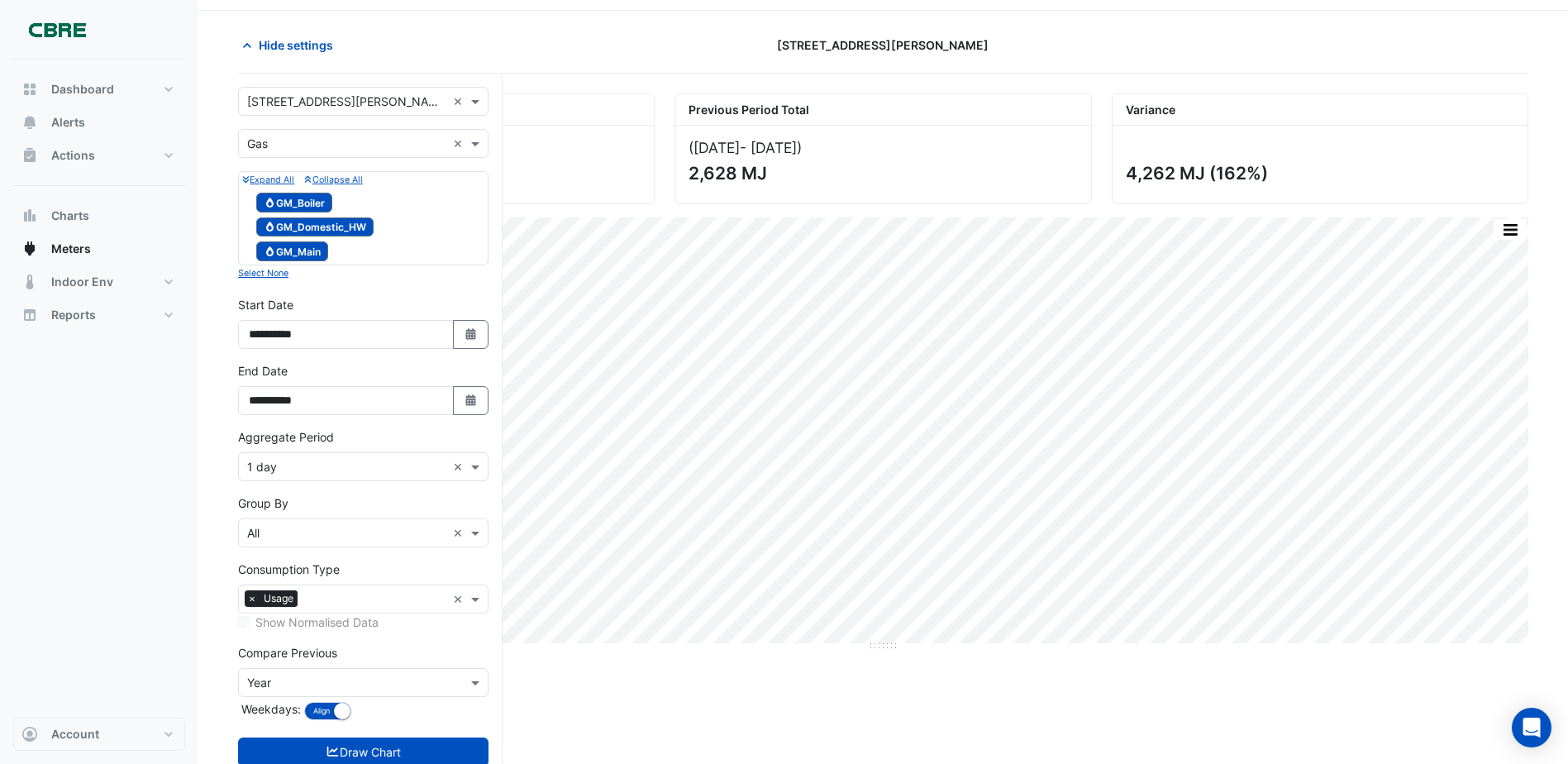
scroll to position [96, 0]
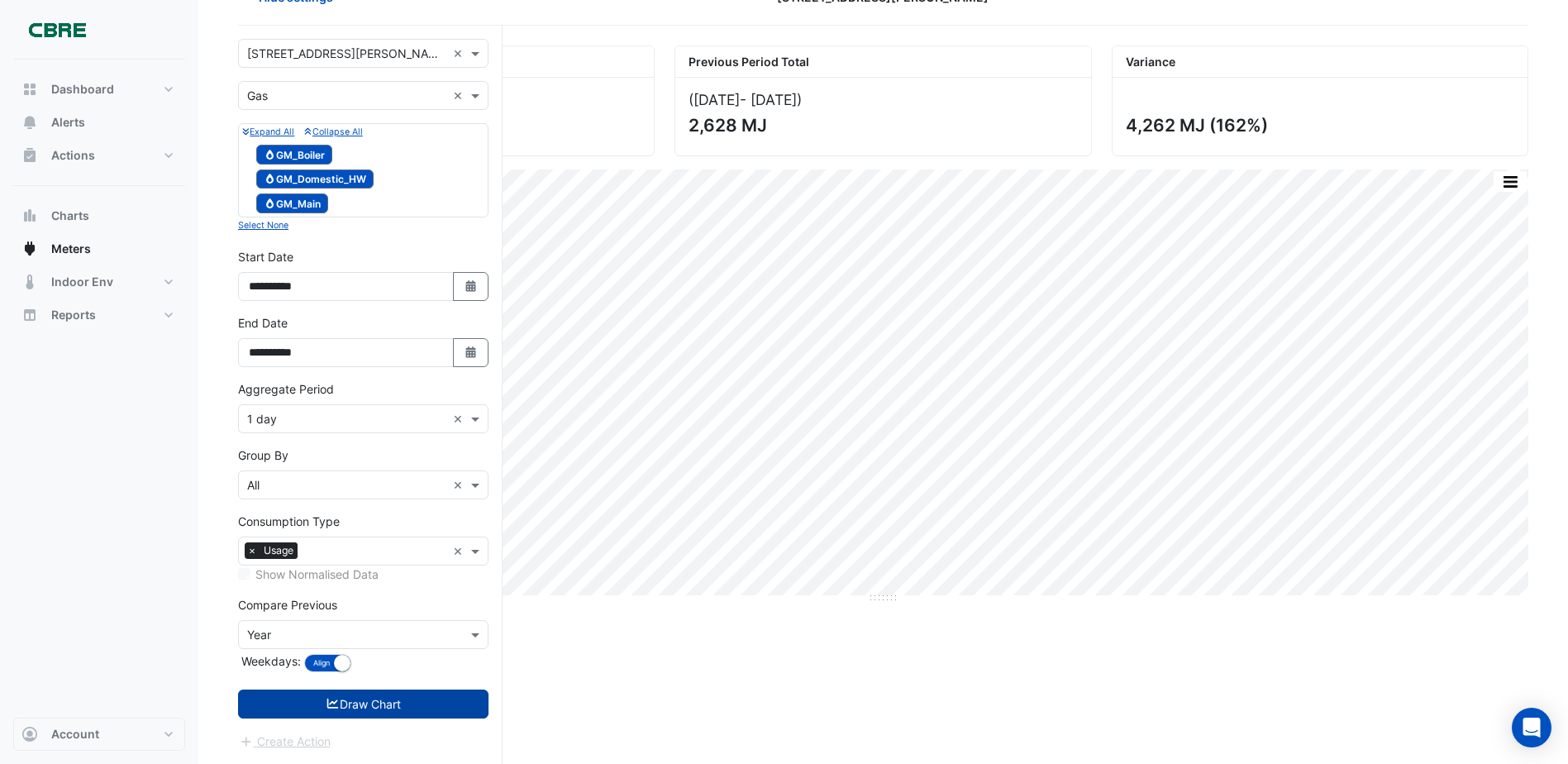
click at [391, 696] on button "Draw Chart" at bounding box center [363, 703] width 251 height 29
